Goal: Task Accomplishment & Management: Complete application form

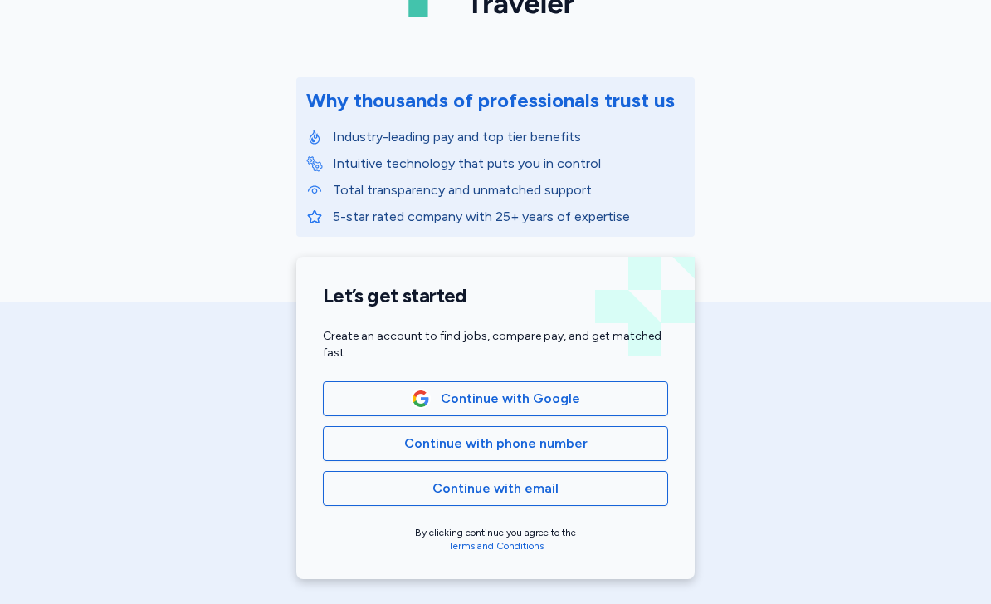
scroll to position [165, 0]
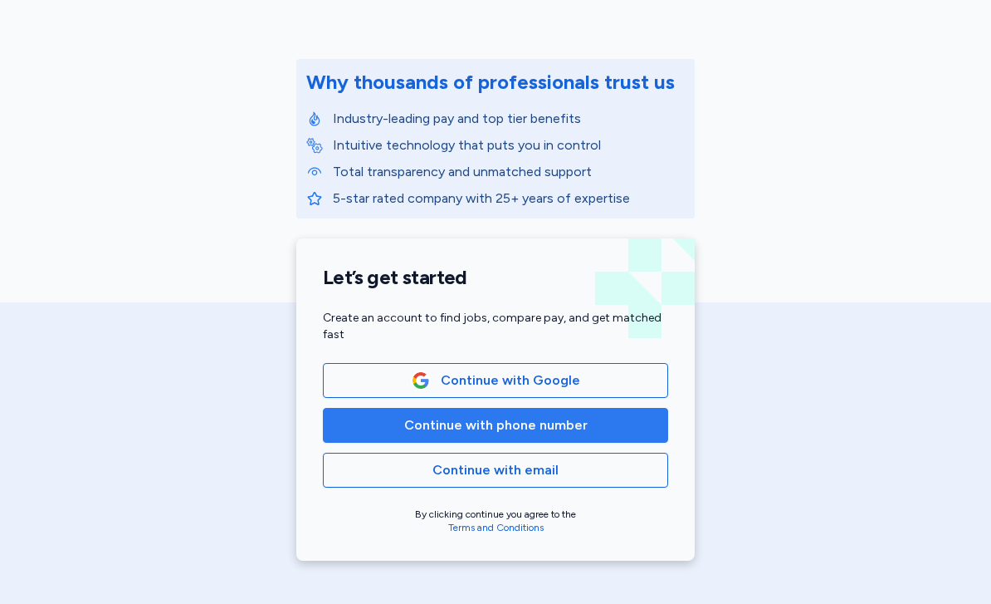
click at [644, 423] on span "Continue with phone number" at bounding box center [495, 425] width 317 height 20
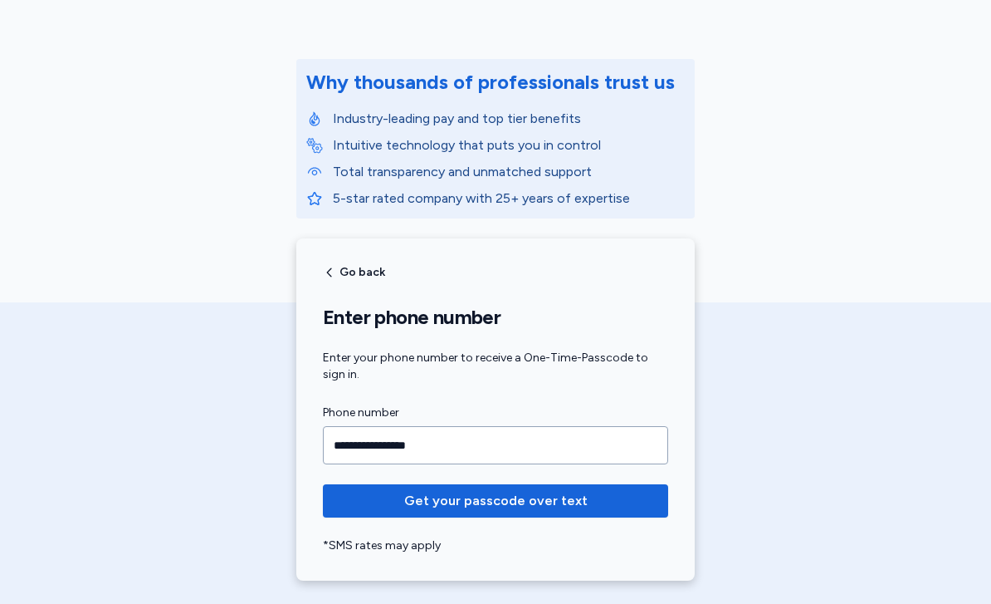
type input "**********"
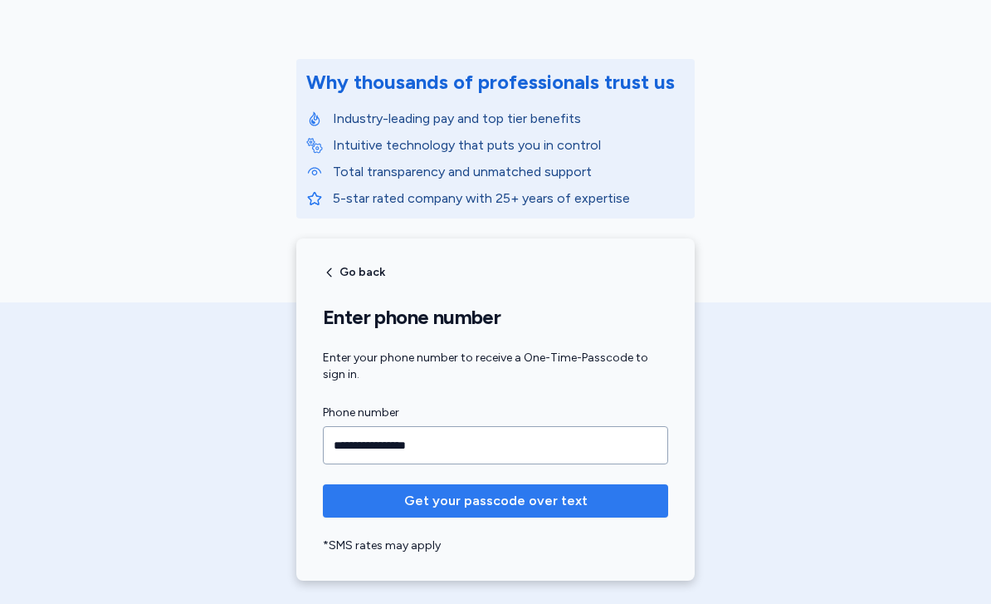
click at [577, 507] on span "Get your passcode over text" at bounding box center [496, 501] width 184 height 20
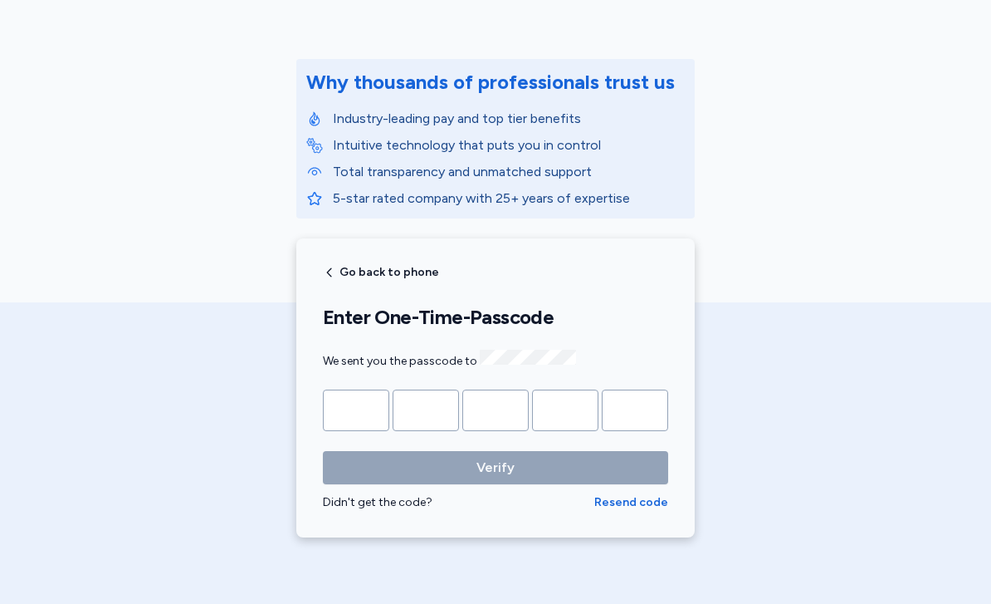
type input "*"
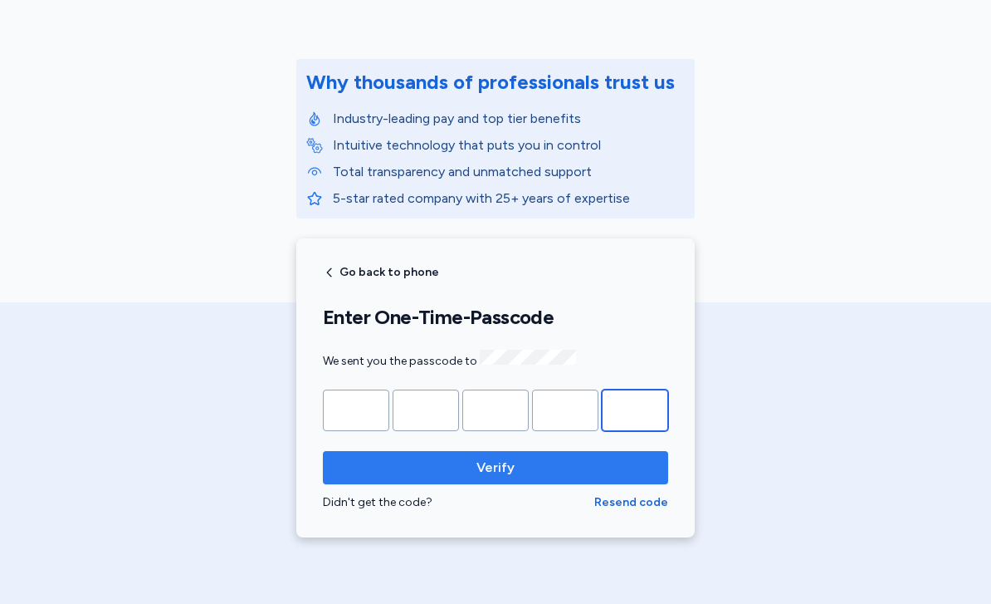
type input "*"
click at [579, 478] on button "Verify" at bounding box center [495, 467] width 345 height 33
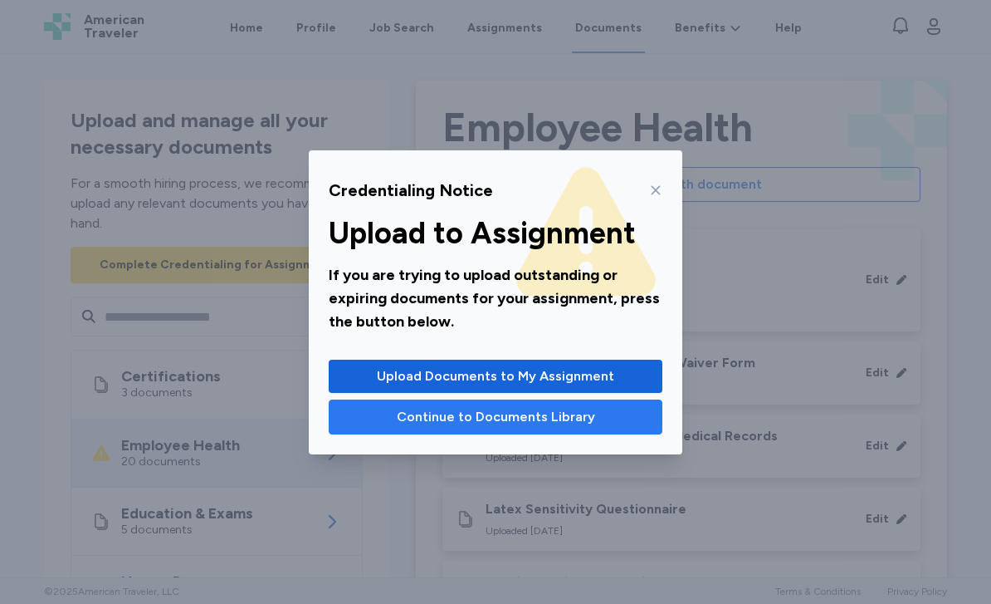
click at [580, 422] on span "Continue to Documents Library" at bounding box center [496, 417] width 198 height 20
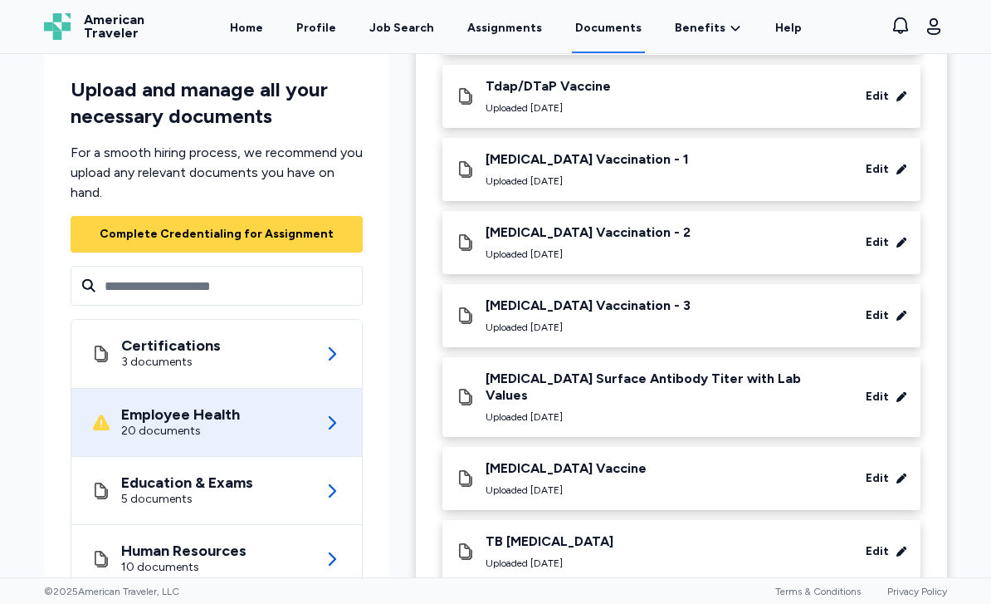
scroll to position [933, 0]
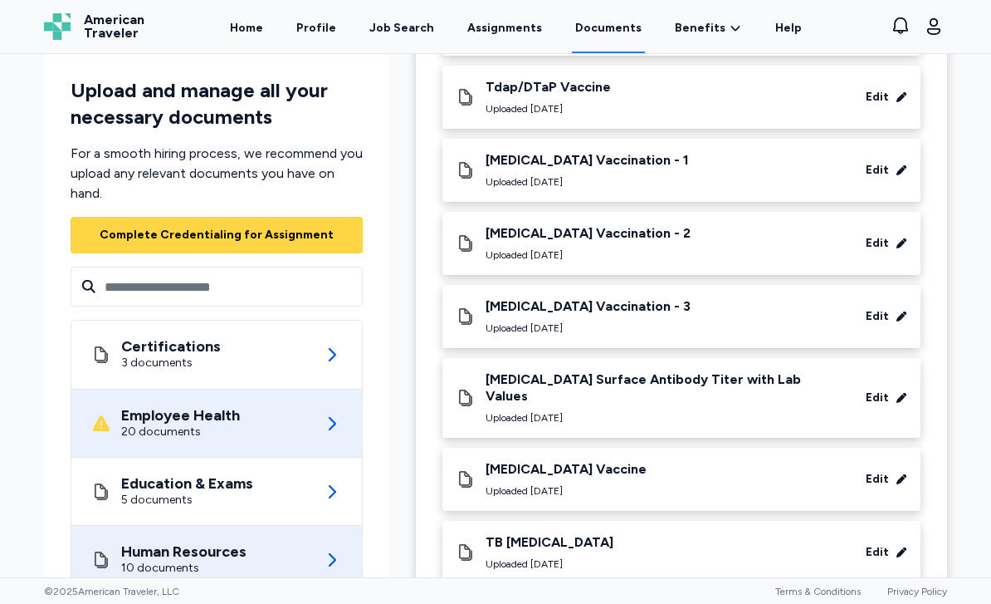
click at [299, 536] on div "Human Resources 10 documents" at bounding box center [216, 559] width 251 height 67
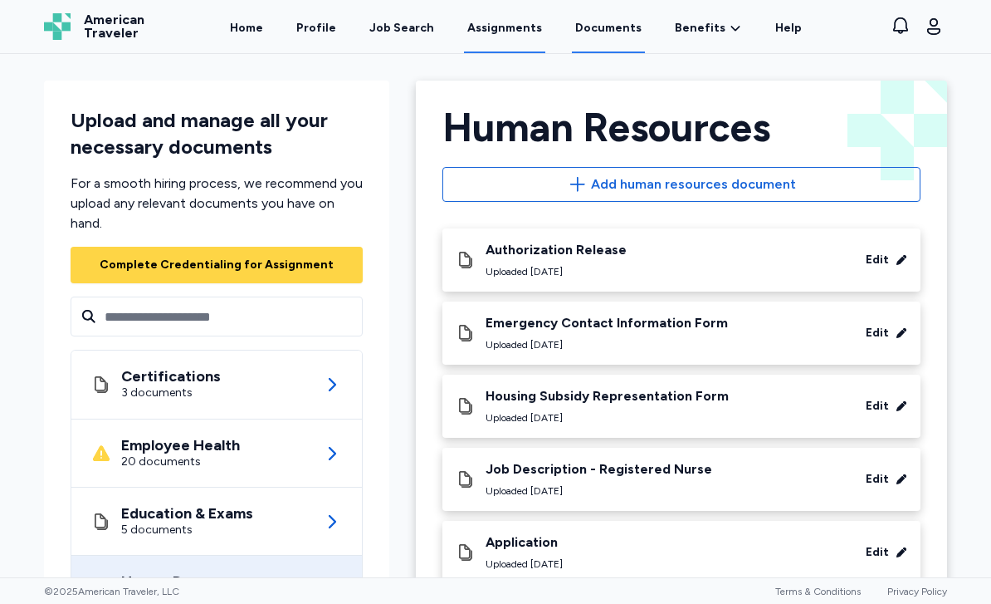
click at [536, 37] on link "Assignments" at bounding box center [504, 27] width 81 height 51
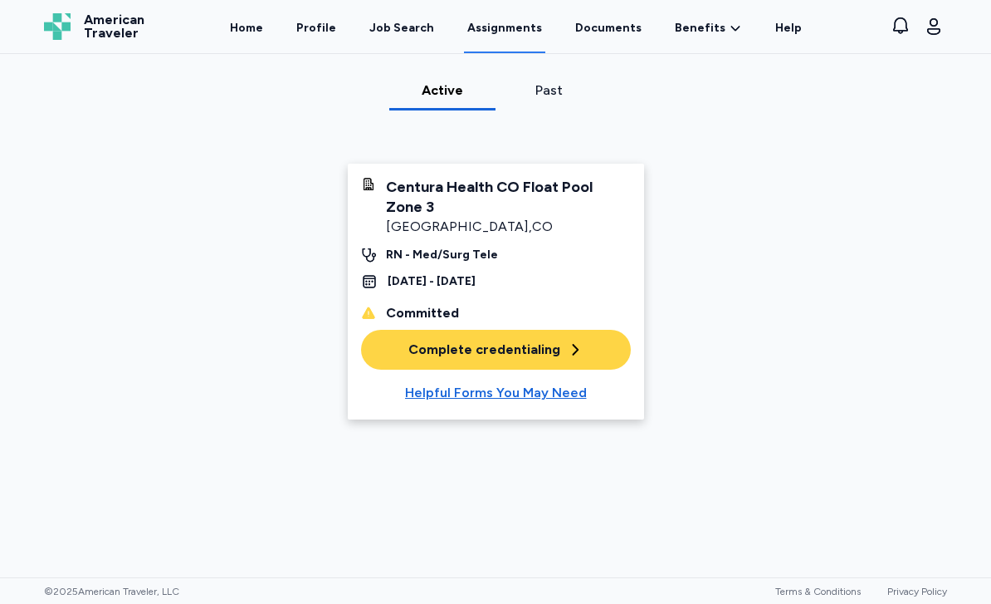
click at [581, 355] on button "Complete credentialing" at bounding box center [496, 350] width 270 height 40
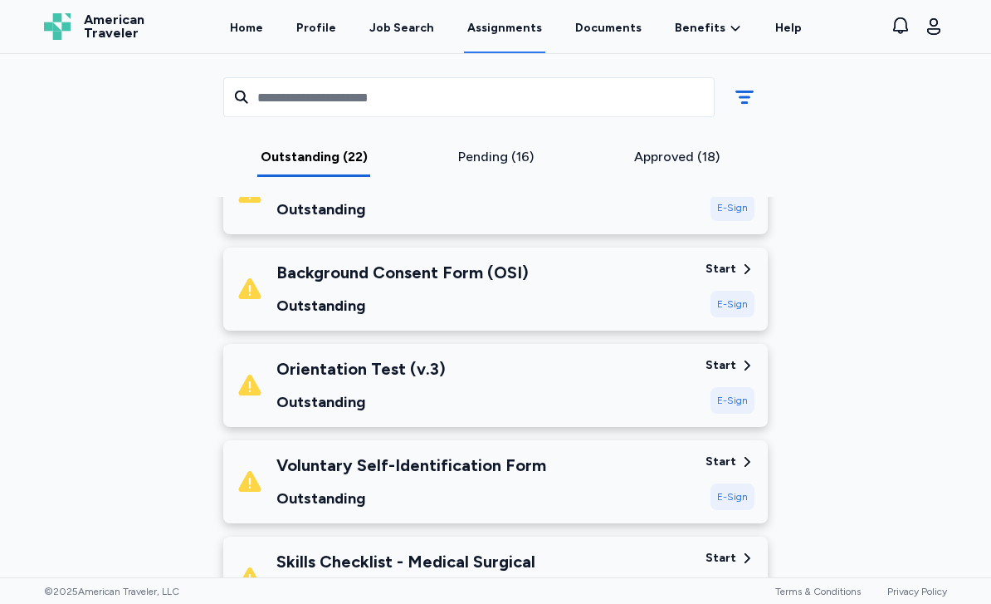
scroll to position [303, 0]
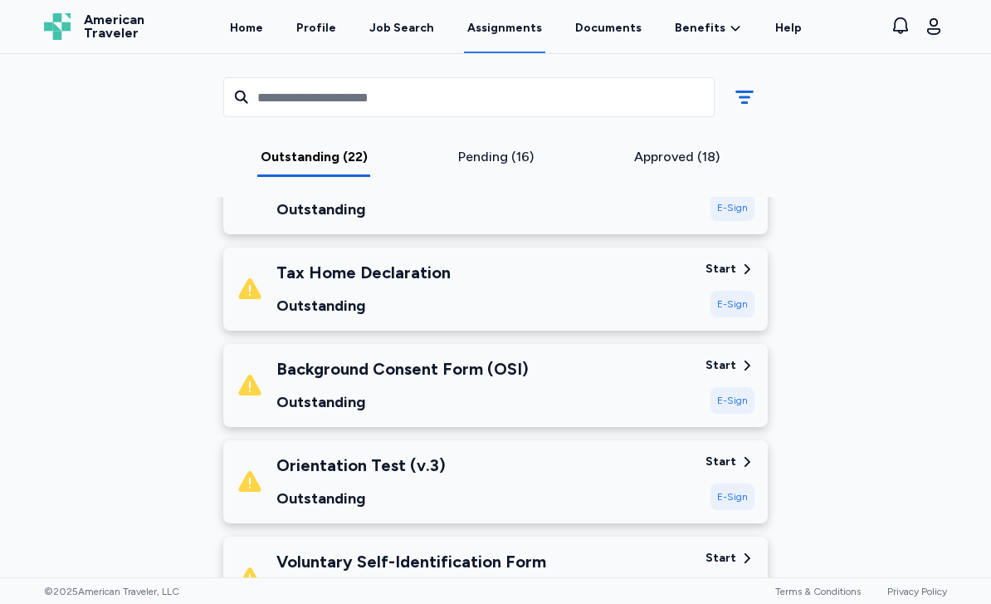
click at [690, 384] on div "Background Consent Form (OSI) Outstanding" at bounding box center [465, 385] width 456 height 56
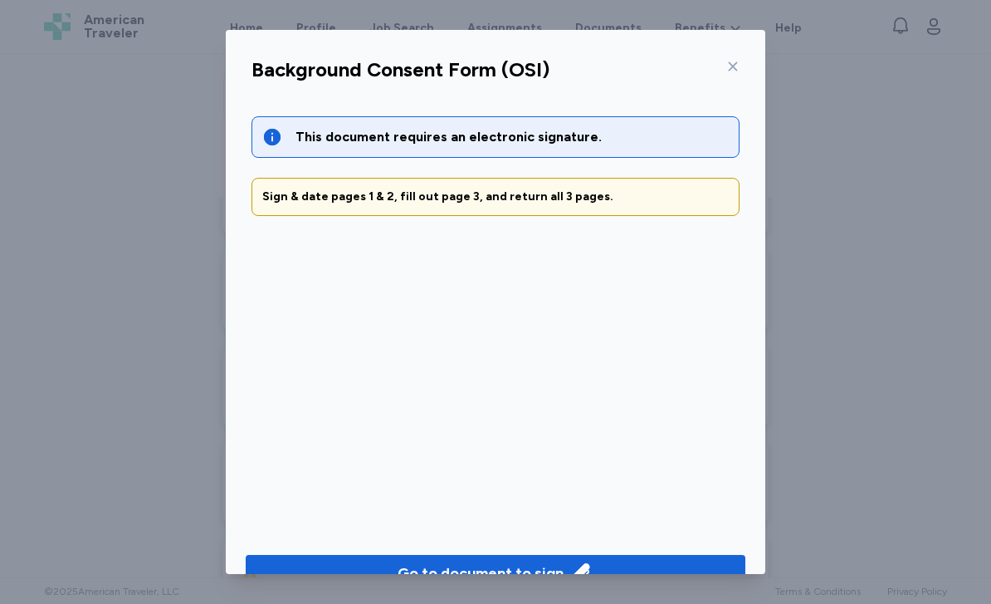
click at [738, 64] on icon at bounding box center [733, 66] width 13 height 13
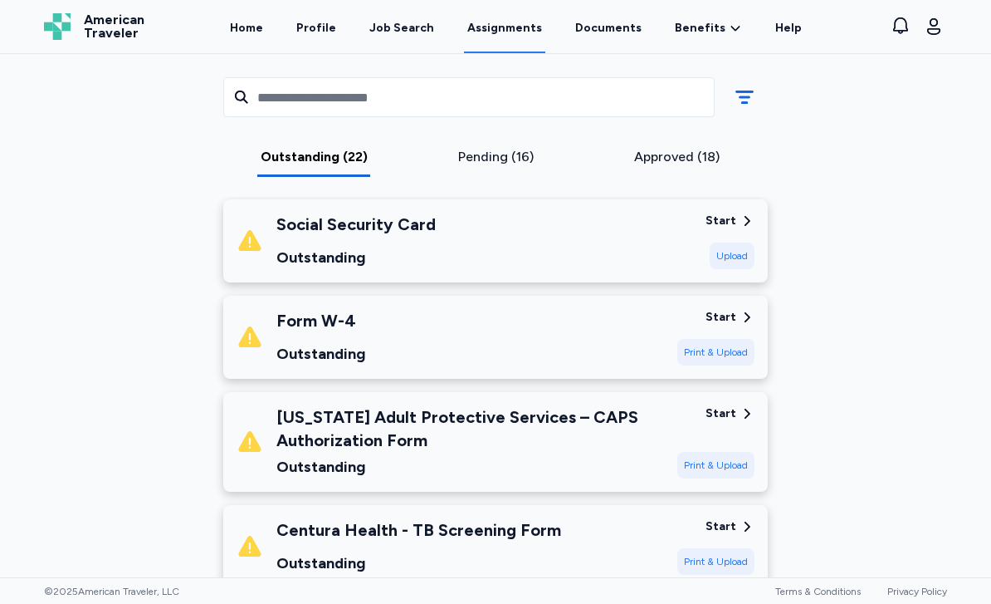
scroll to position [1219, 0]
click at [496, 444] on div "[US_STATE] Adult Protective Services – CAPS Authorization Form" at bounding box center [471, 427] width 388 height 47
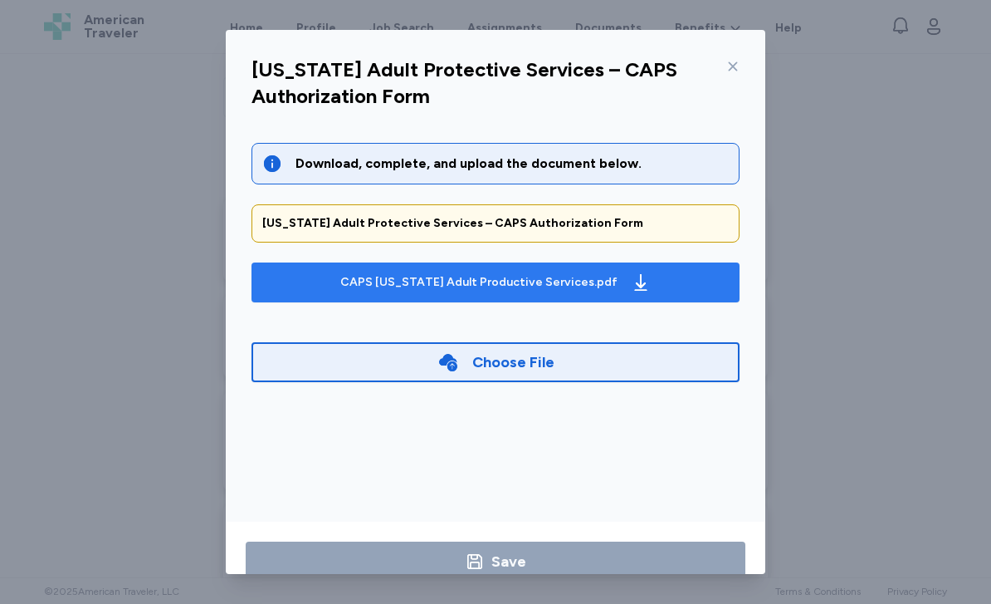
click at [663, 278] on span "CAPS [US_STATE] Adult Productive Services.pdf" at bounding box center [496, 282] width 462 height 27
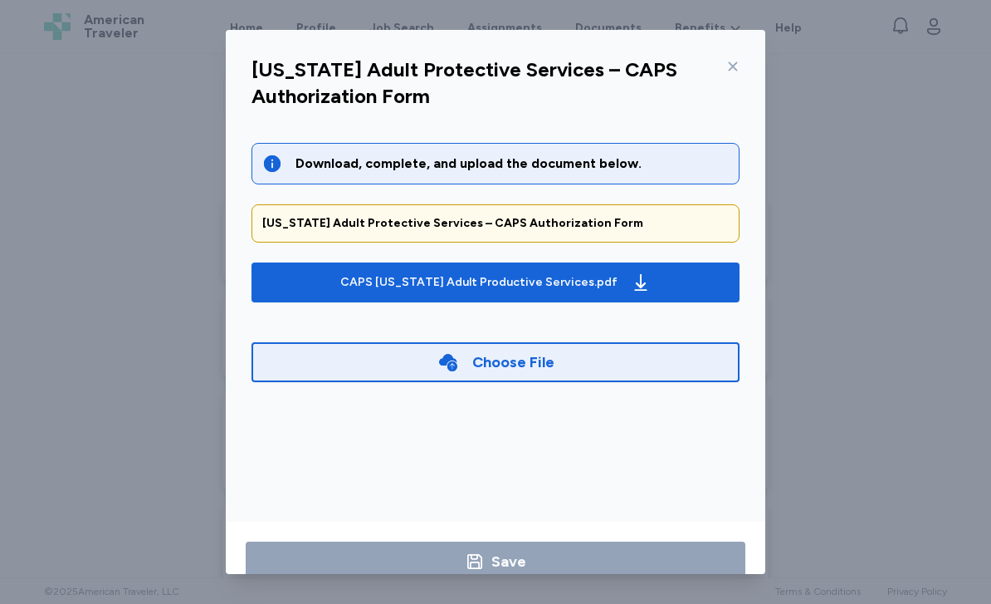
click at [599, 516] on div "Download, complete, and upload the document below. [US_STATE] Adult Protective …" at bounding box center [495, 324] width 515 height 402
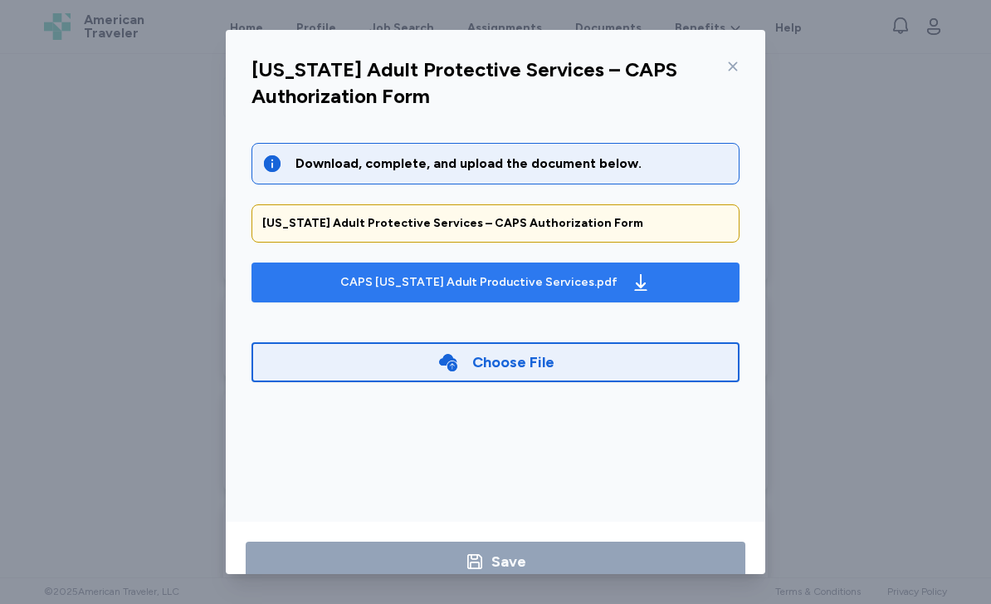
click at [494, 274] on div "CAPS [US_STATE] Adult Productive Services.pdf" at bounding box center [478, 282] width 277 height 17
